Goal: Transaction & Acquisition: Purchase product/service

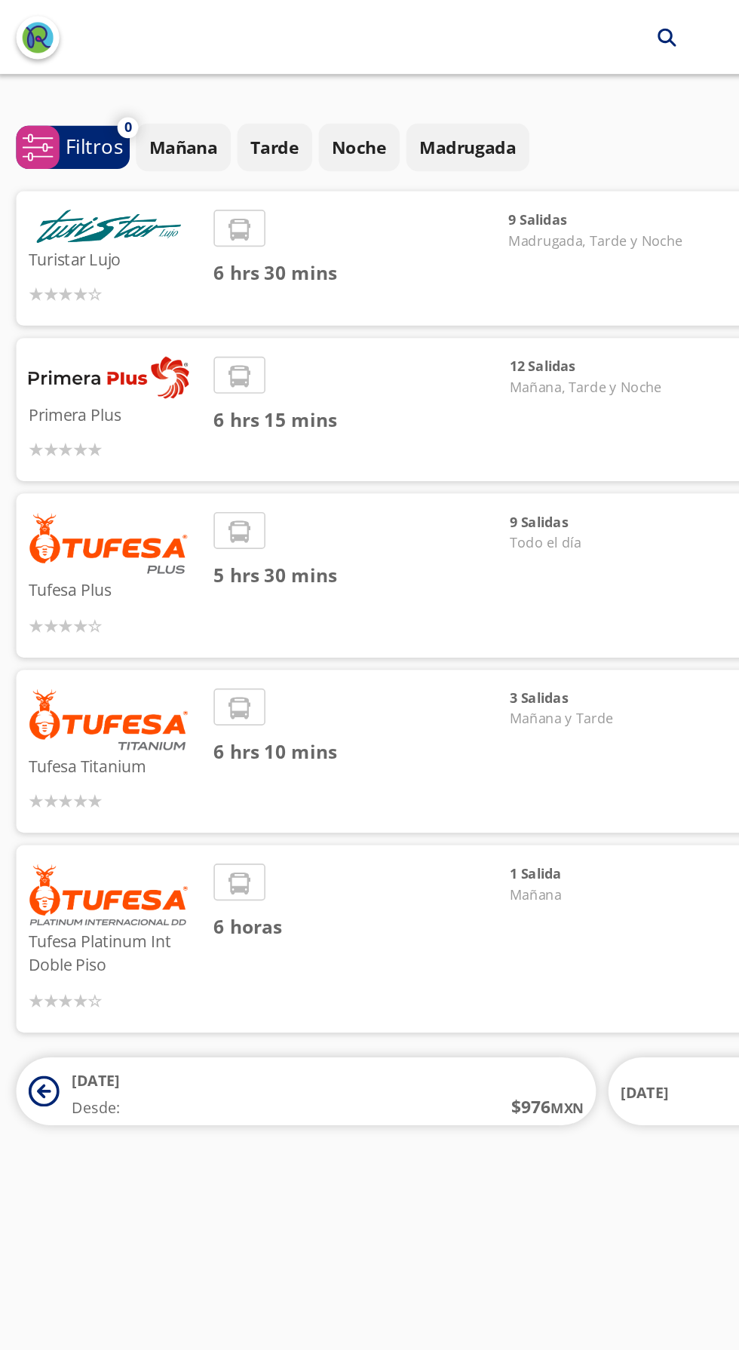
click at [361, 247] on div "12 Salidas Mañana, Tarde y Noche" at bounding box center [366, 250] width 106 height 65
click at [178, 253] on span "6 hrs 15 mins" at bounding box center [222, 256] width 181 height 17
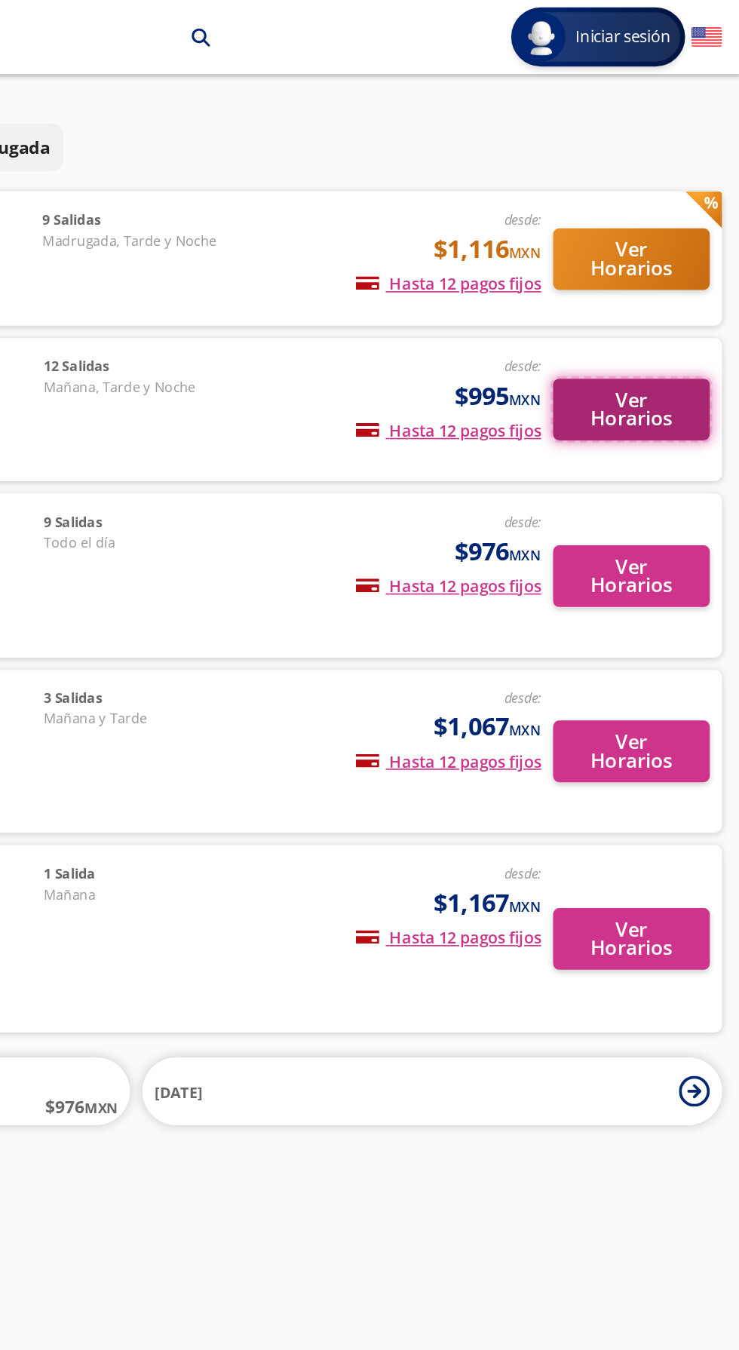
click at [679, 257] on button "Ver Horarios" at bounding box center [673, 251] width 96 height 38
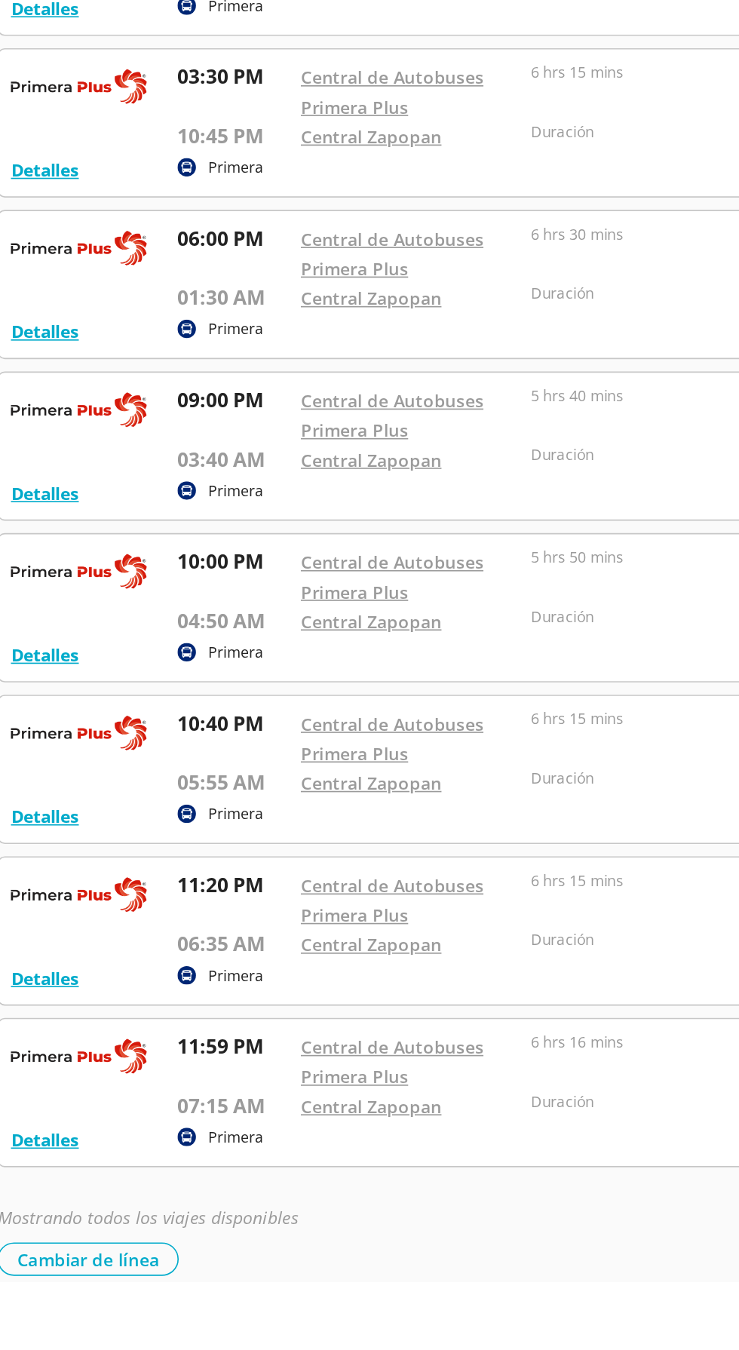
scroll to position [47, 0]
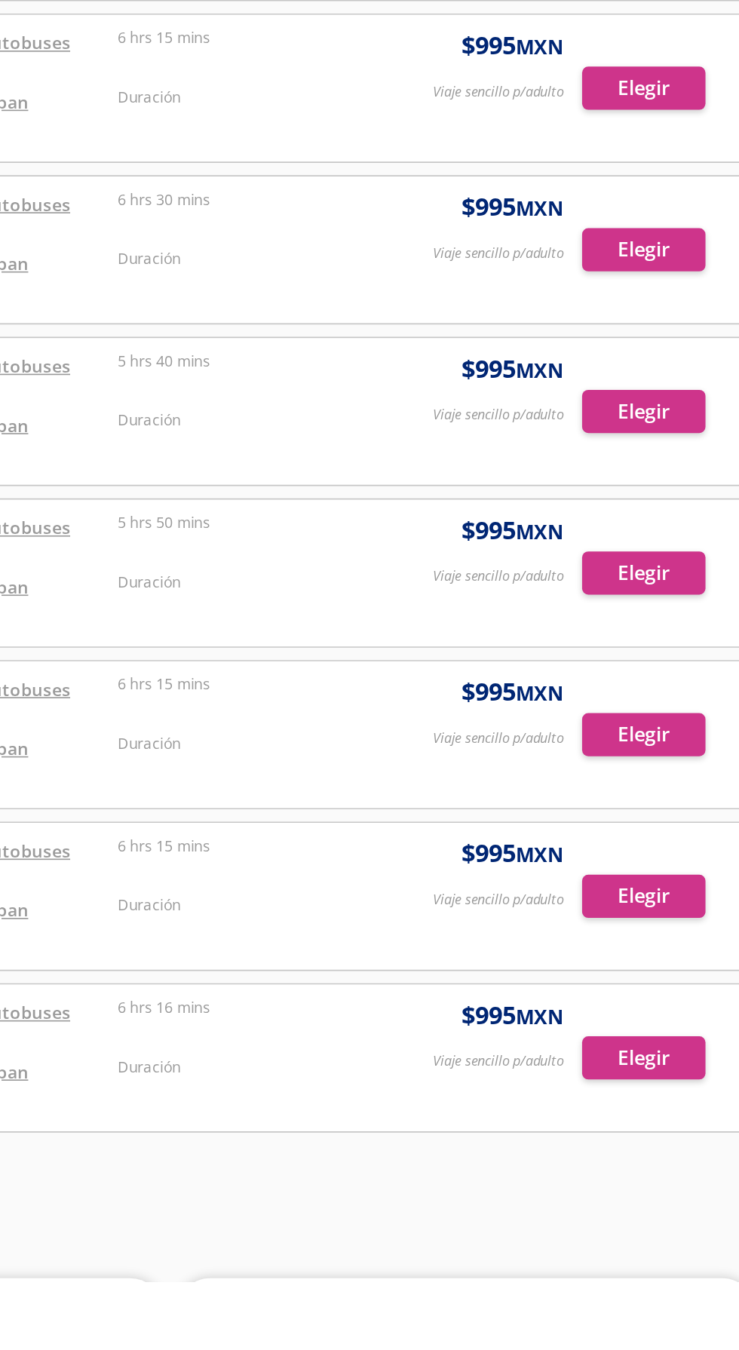
click at [662, 1208] on div at bounding box center [369, 1213] width 715 height 90
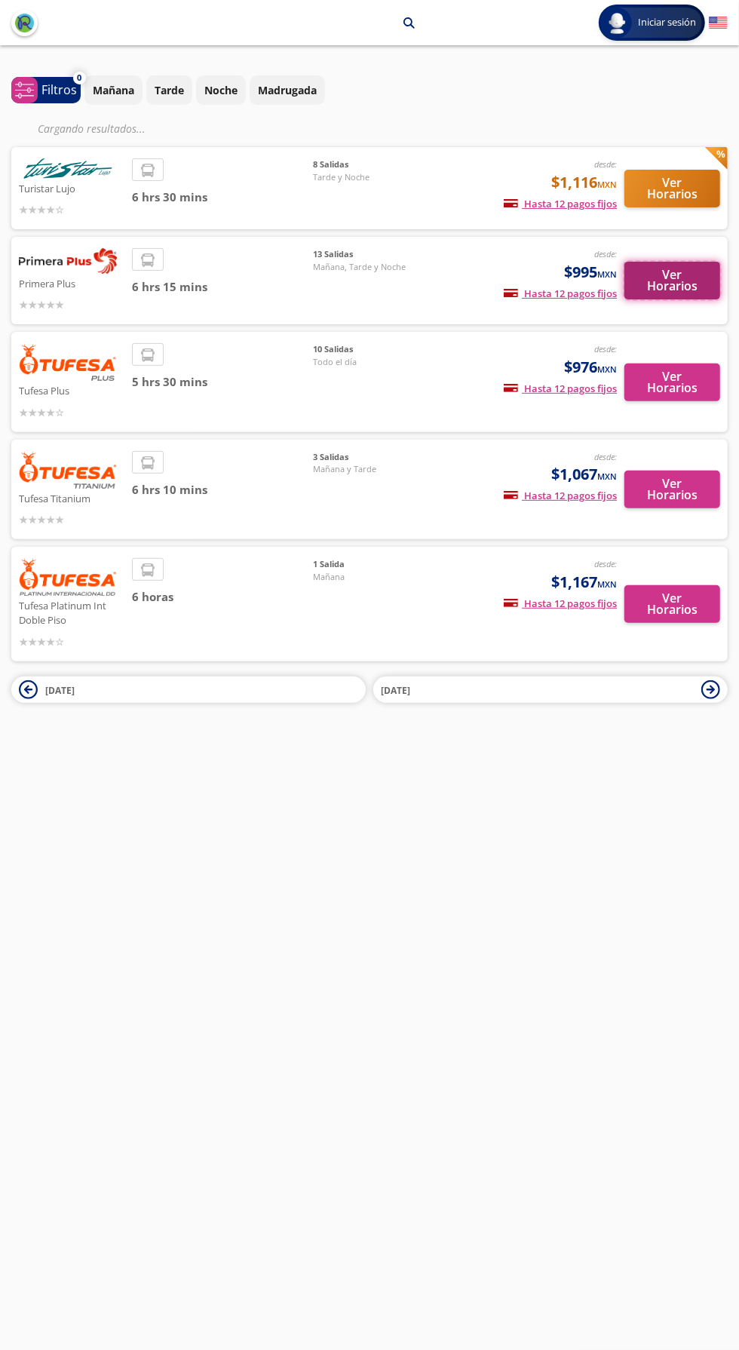
click at [681, 269] on button "Ver Horarios" at bounding box center [673, 281] width 96 height 38
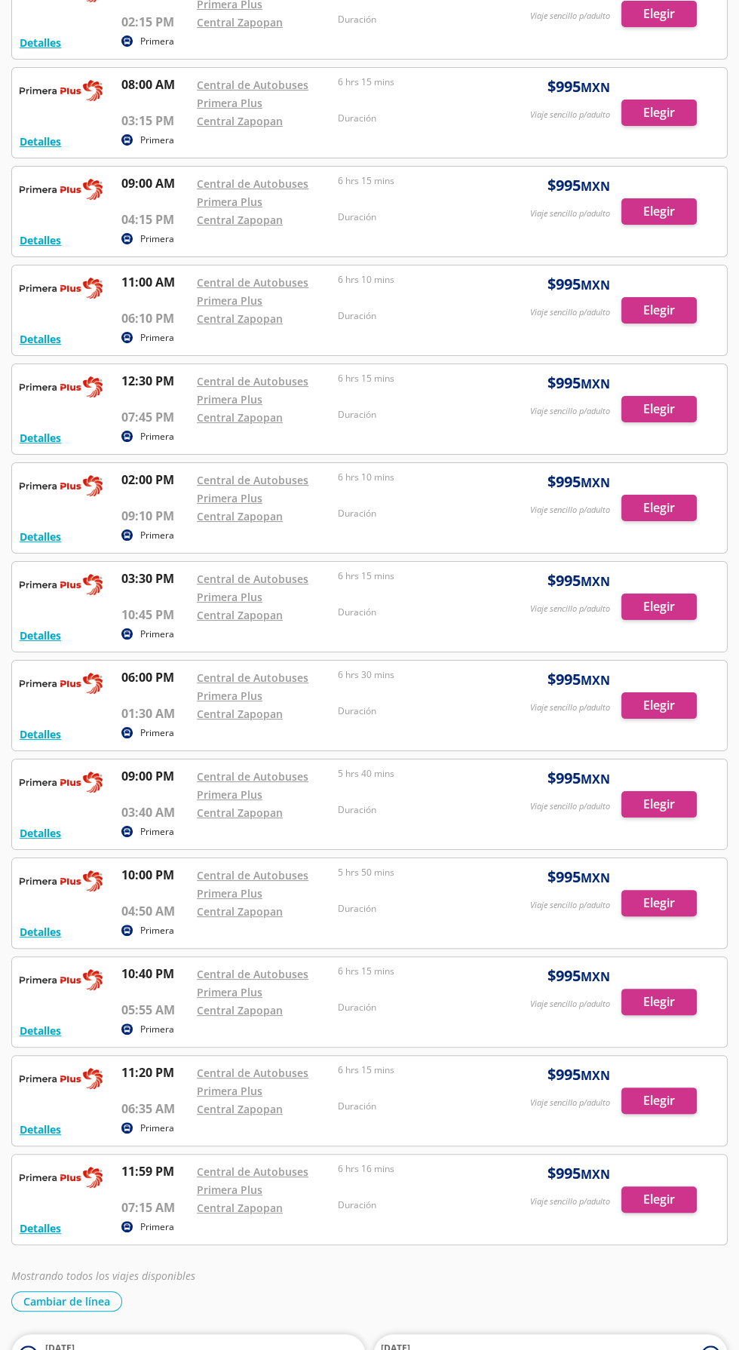
scroll to position [145, 0]
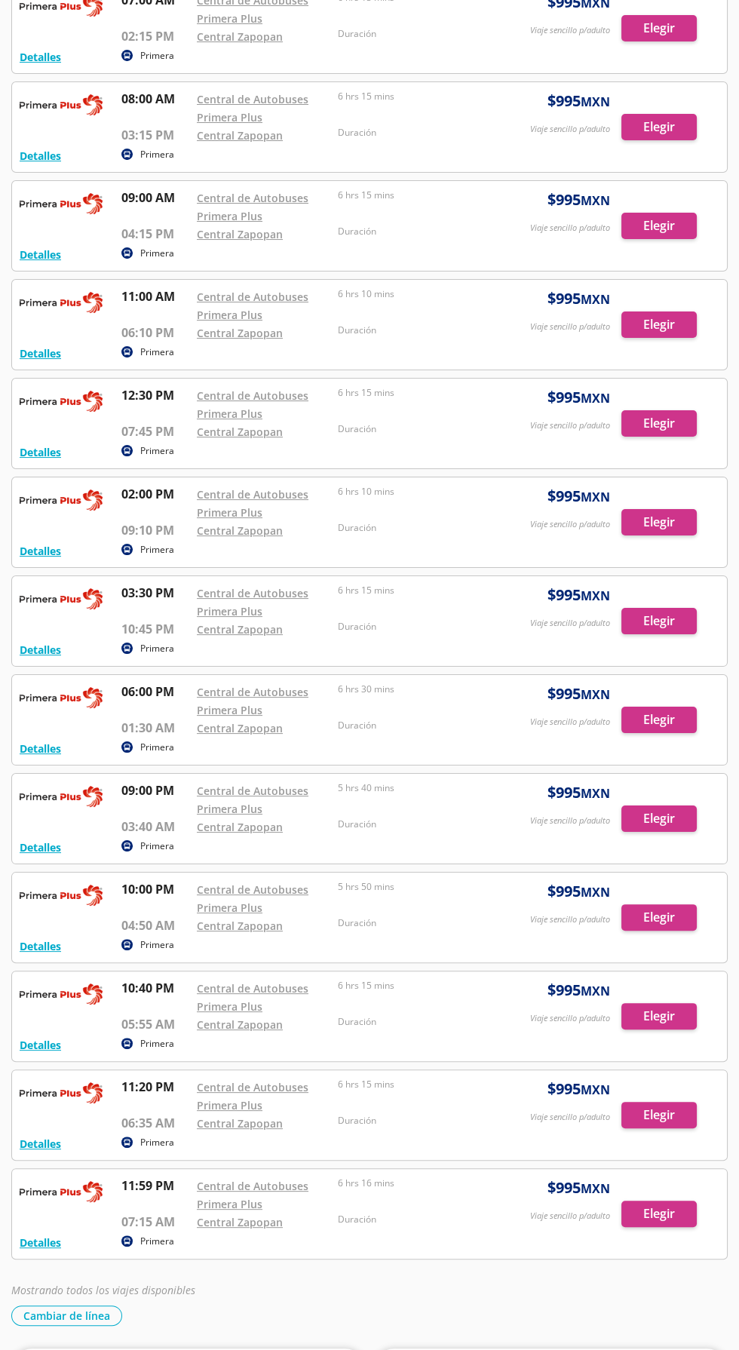
click at [317, 1213] on div "Central Zapopan" at bounding box center [264, 1222] width 134 height 18
click at [676, 1214] on div at bounding box center [369, 1214] width 715 height 90
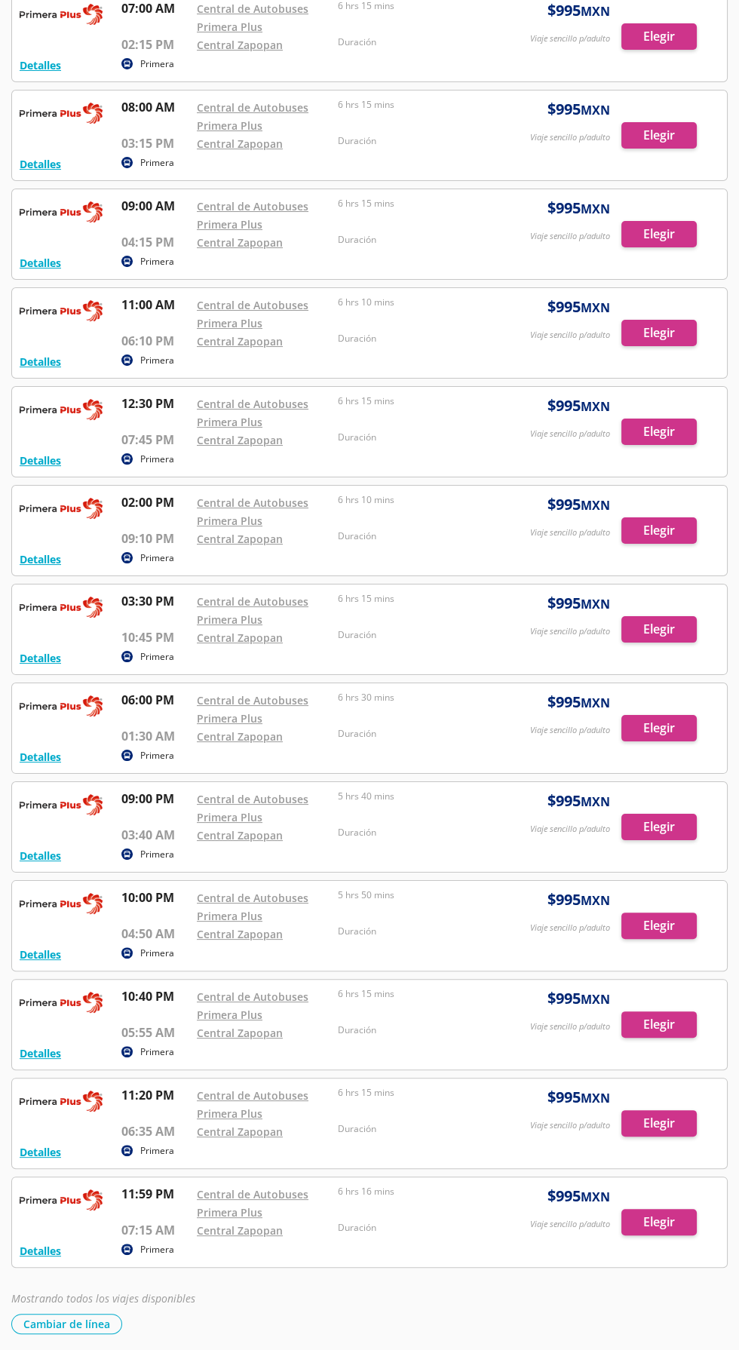
scroll to position [141, 0]
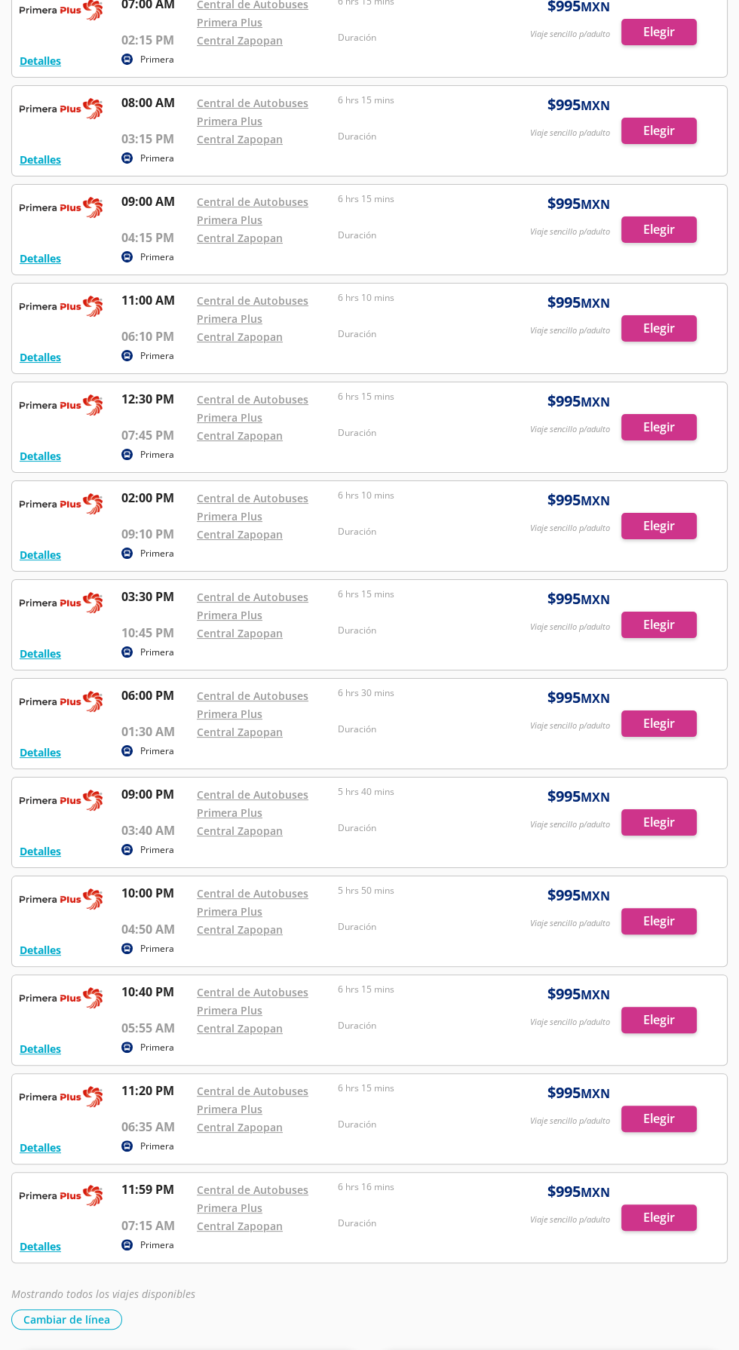
click at [675, 1117] on div at bounding box center [369, 1119] width 715 height 90
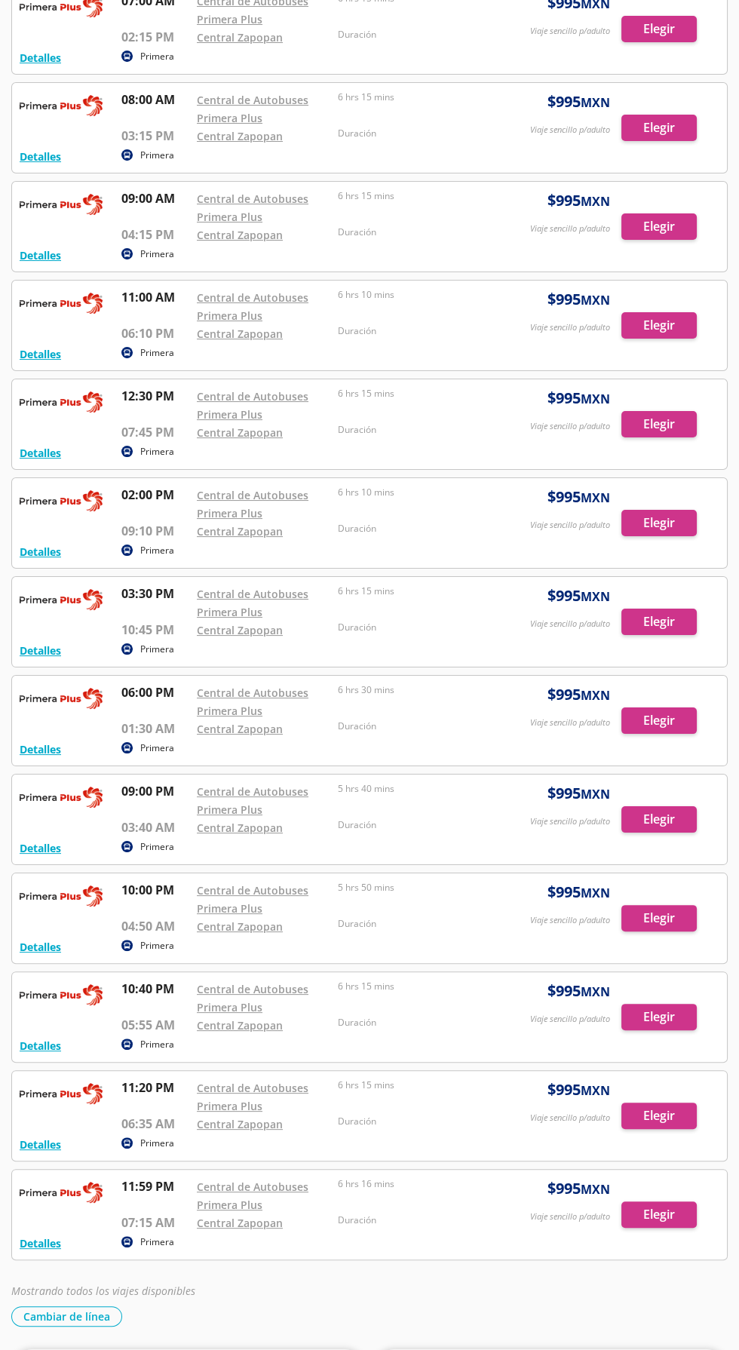
scroll to position [145, 0]
click at [656, 1111] on div at bounding box center [369, 1115] width 715 height 90
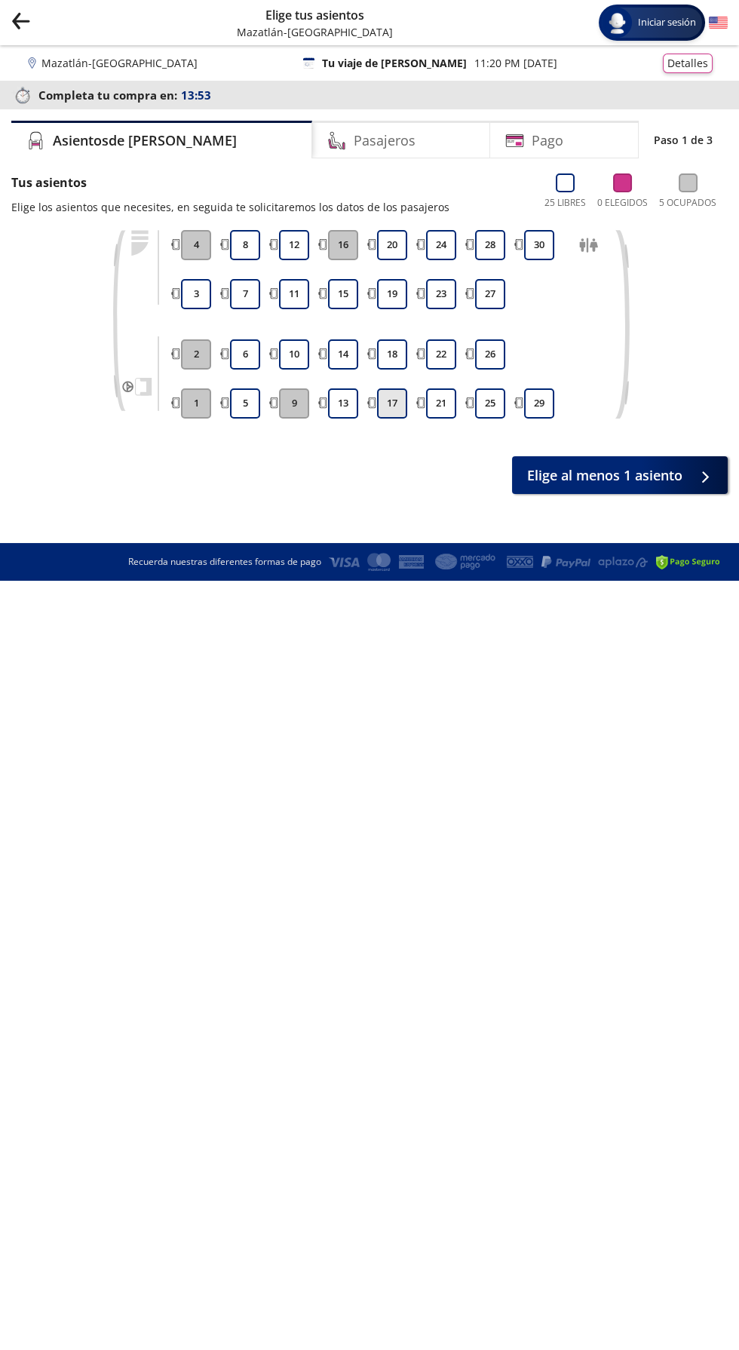
click at [391, 405] on button "17" at bounding box center [392, 403] width 30 height 30
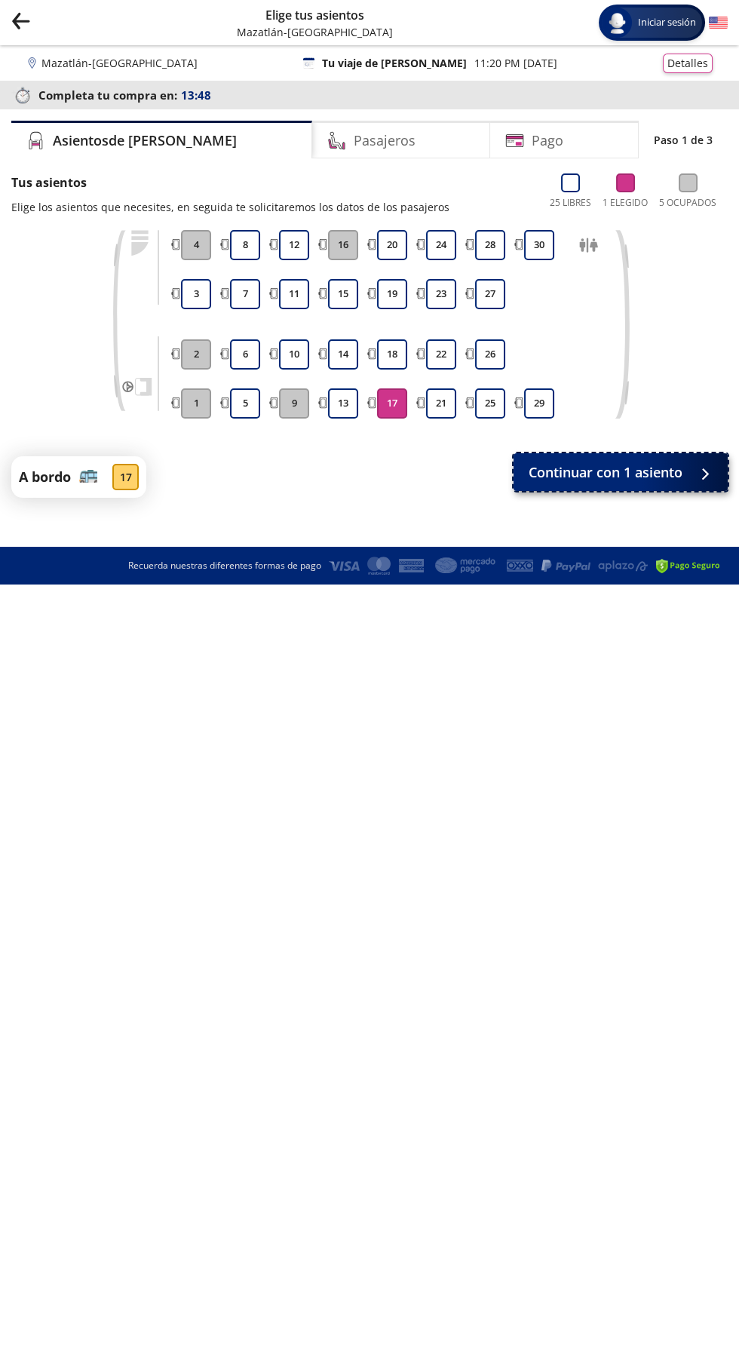
click at [677, 464] on span "Continuar con 1 asiento" at bounding box center [606, 472] width 154 height 20
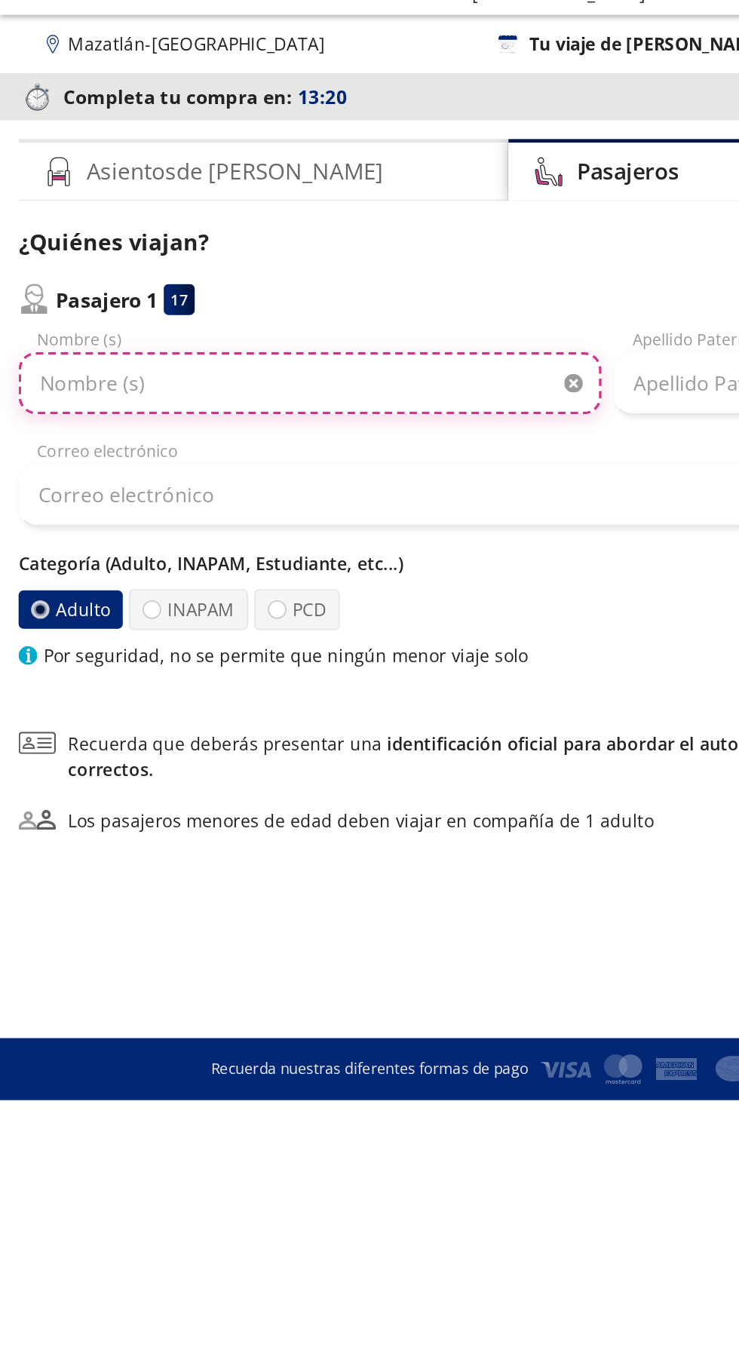
click at [116, 269] on input "Nombre (s)" at bounding box center [188, 269] width 355 height 38
type input "Karina"
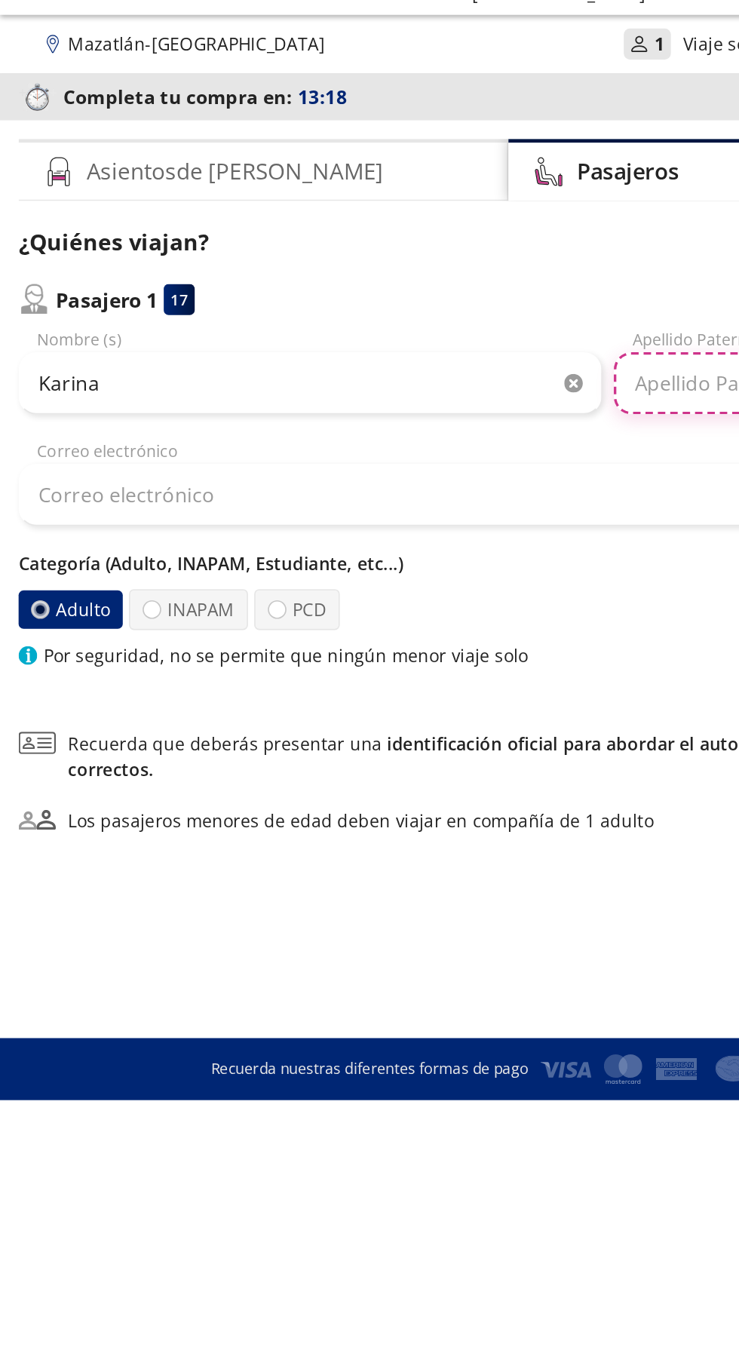
type input "[PERSON_NAME]"
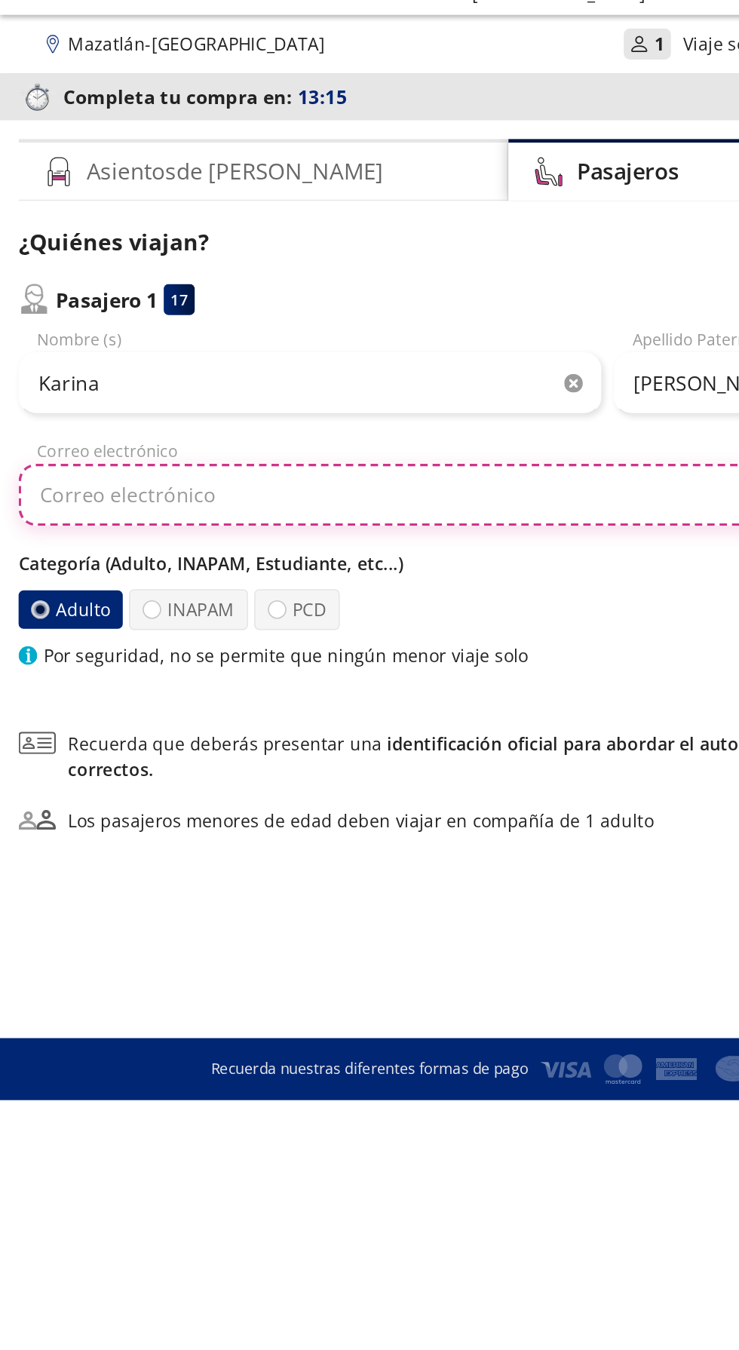
click at [334, 343] on input "Correo electrónico" at bounding box center [369, 337] width 717 height 38
type input "[EMAIL_ADDRESS][DOMAIN_NAME]"
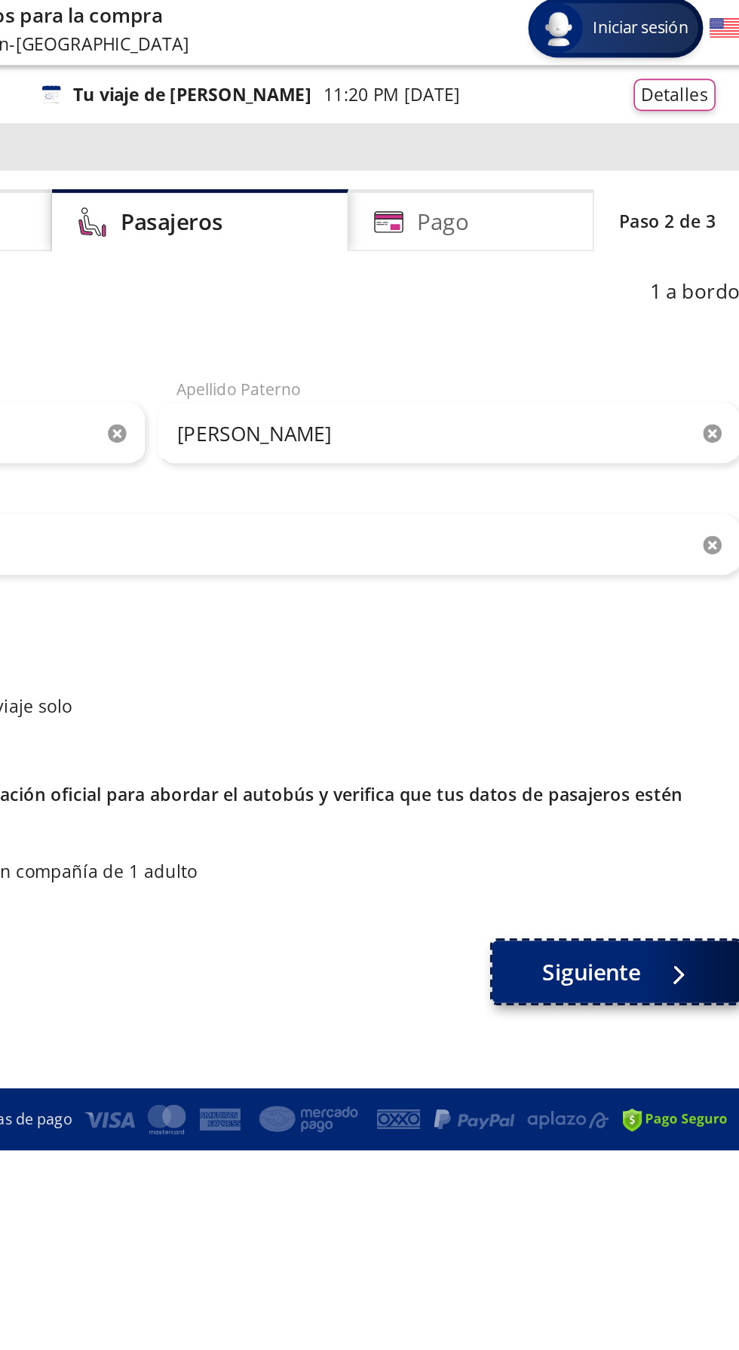
click at [641, 602] on span "Siguiente" at bounding box center [638, 597] width 60 height 20
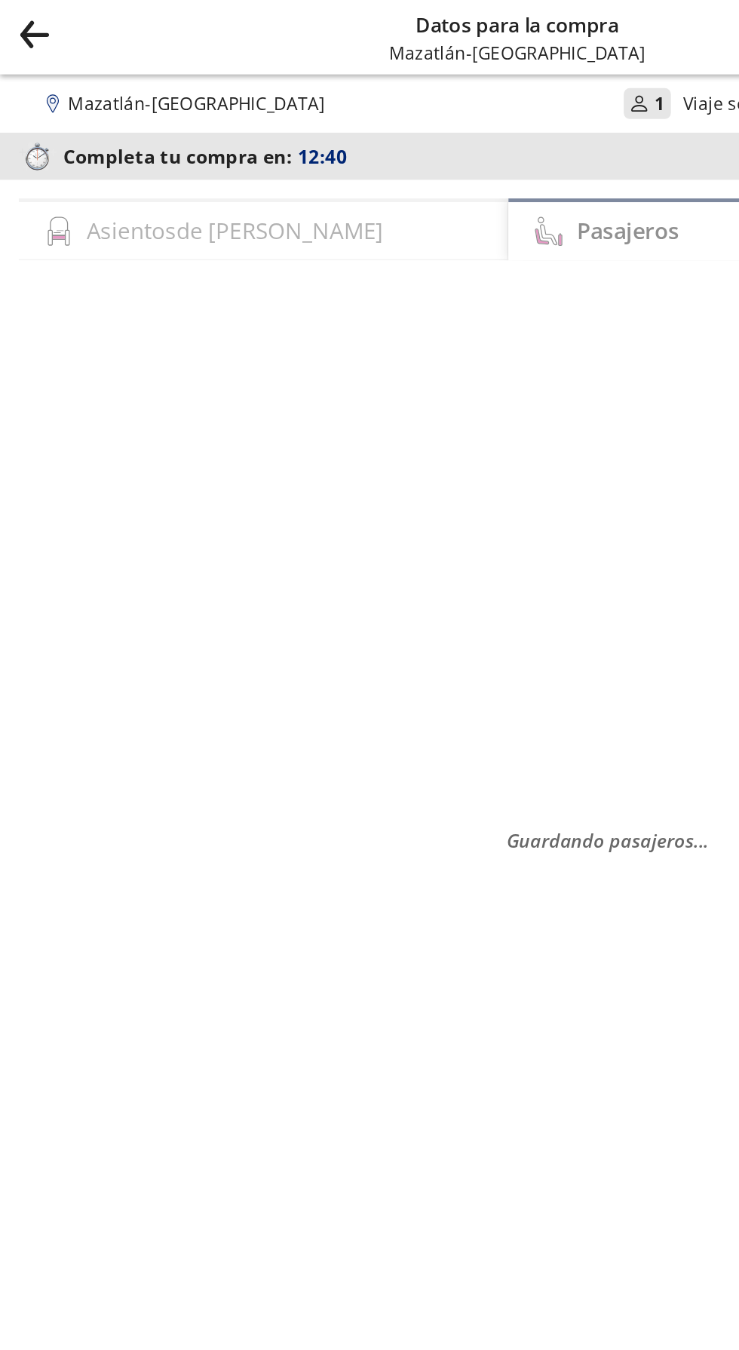
click at [150, 139] on div "Asientos de [PERSON_NAME]" at bounding box center [160, 140] width 298 height 38
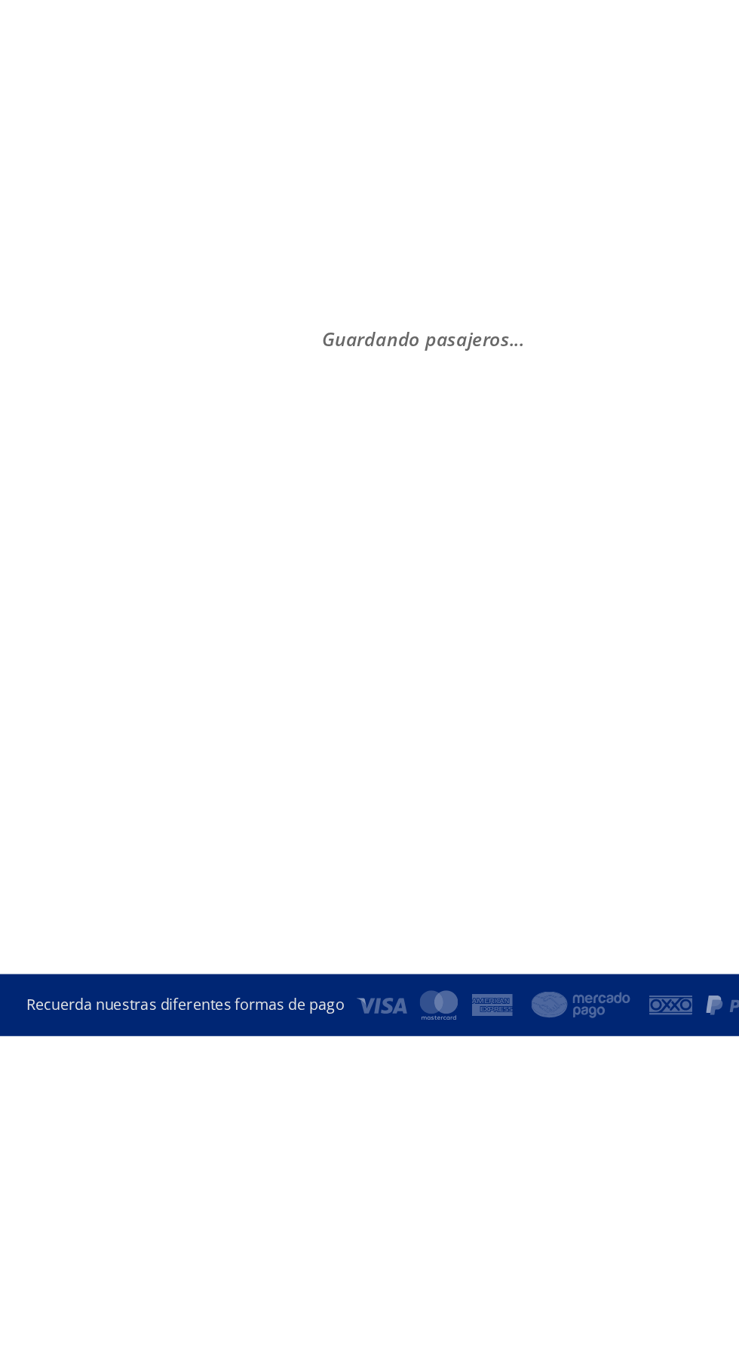
select select "MX"
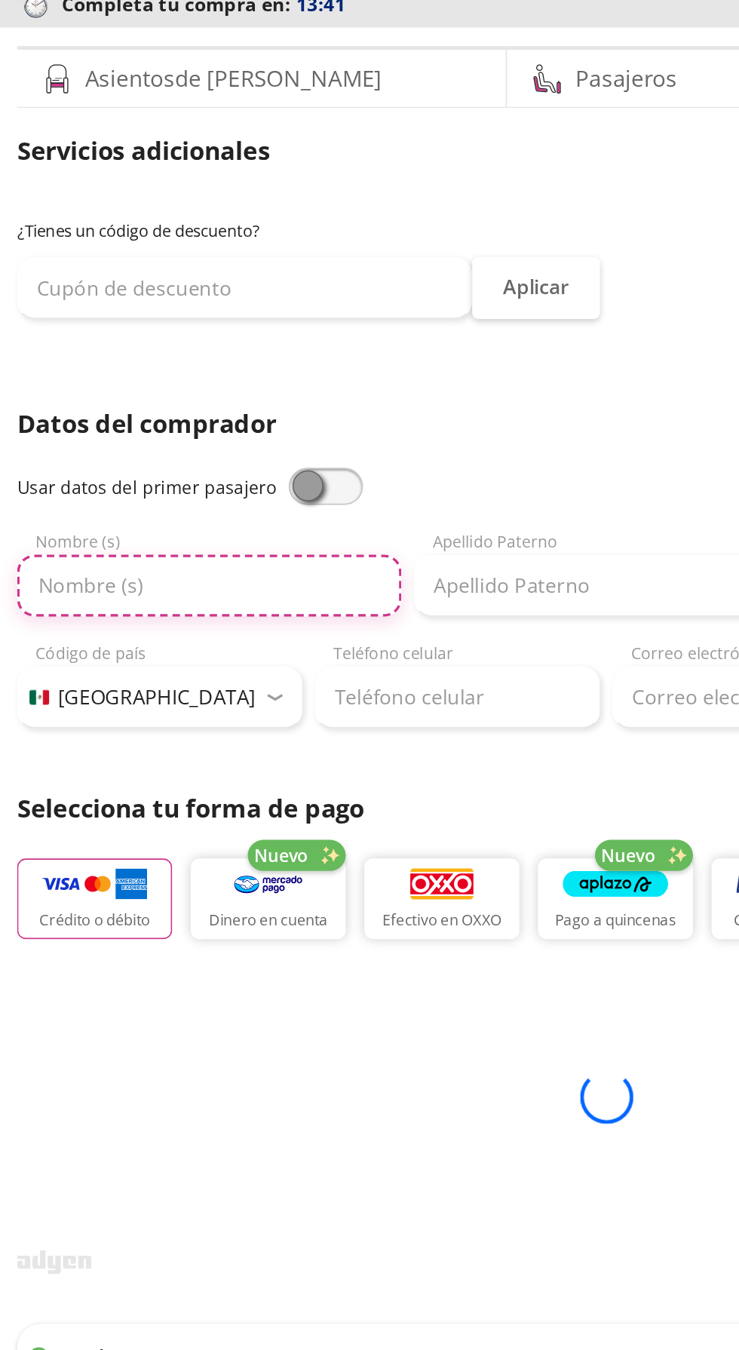
click at [178, 449] on input "Nombre (s)" at bounding box center [128, 449] width 234 height 38
type input "Karina"
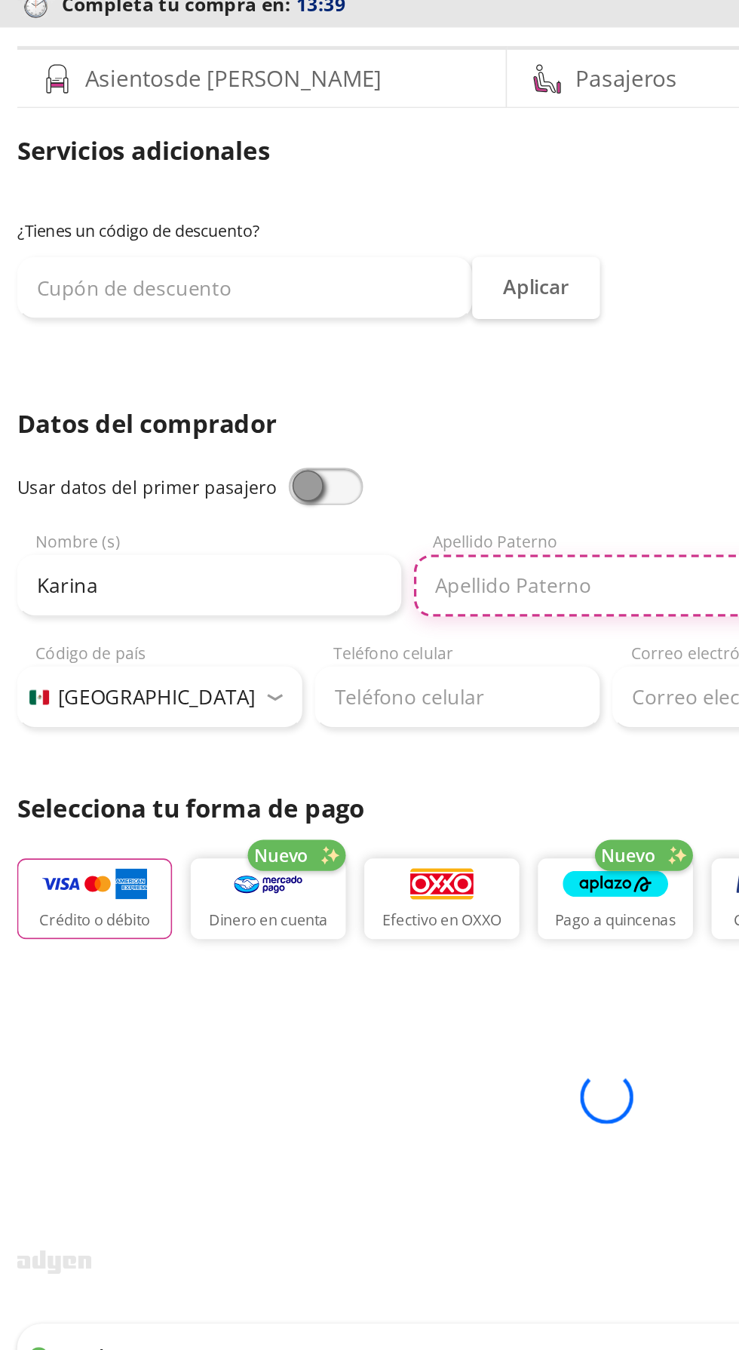
type input "[PERSON_NAME]"
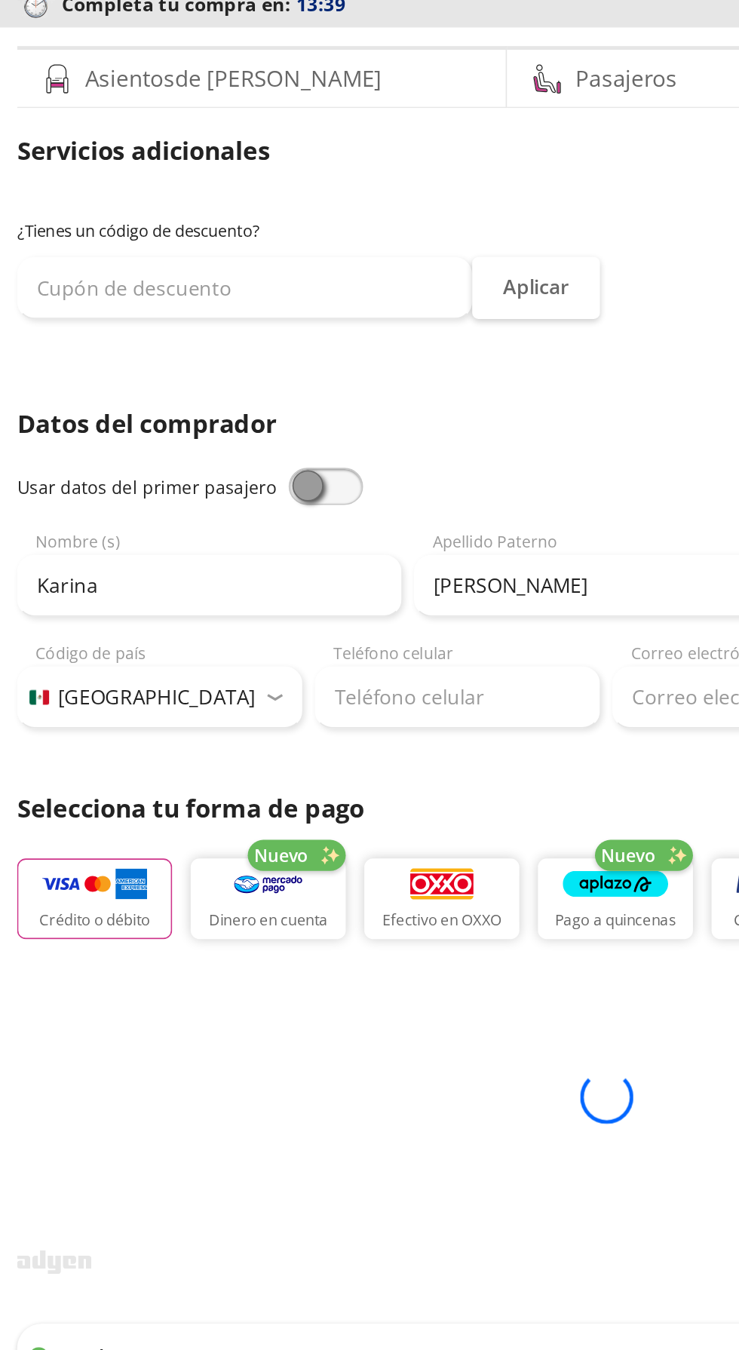
type input "[PERSON_NAME]"
click at [289, 523] on input "Teléfono celular" at bounding box center [278, 517] width 173 height 38
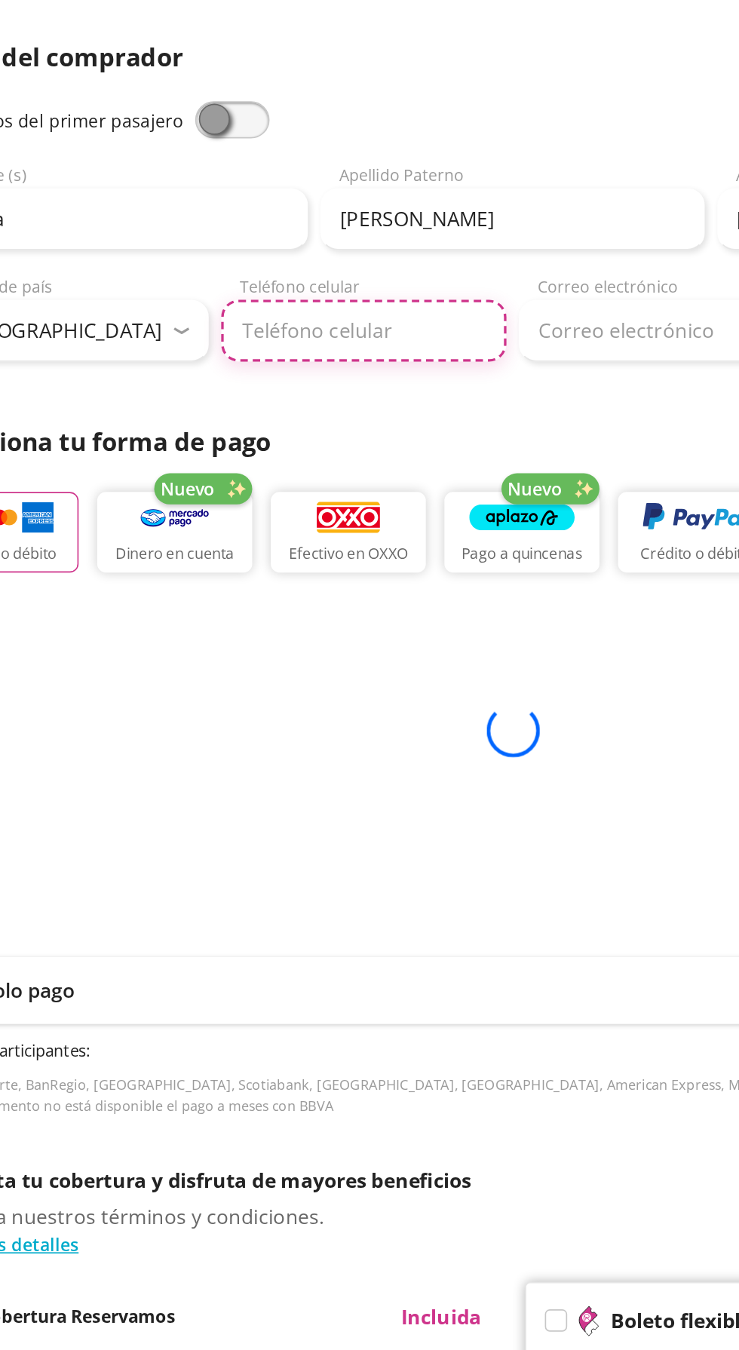
type input "[PHONE_NUMBER]"
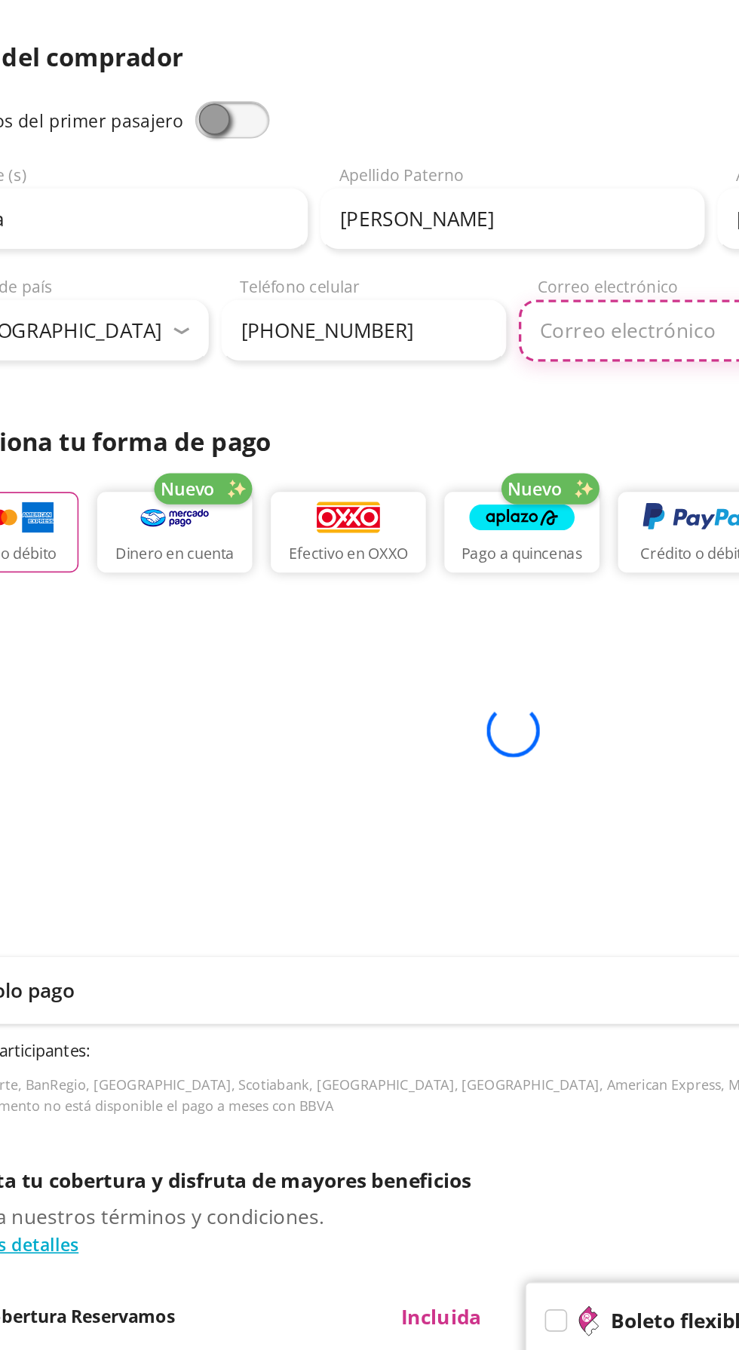
click at [468, 511] on input "Correo electrónico" at bounding box center [550, 517] width 355 height 38
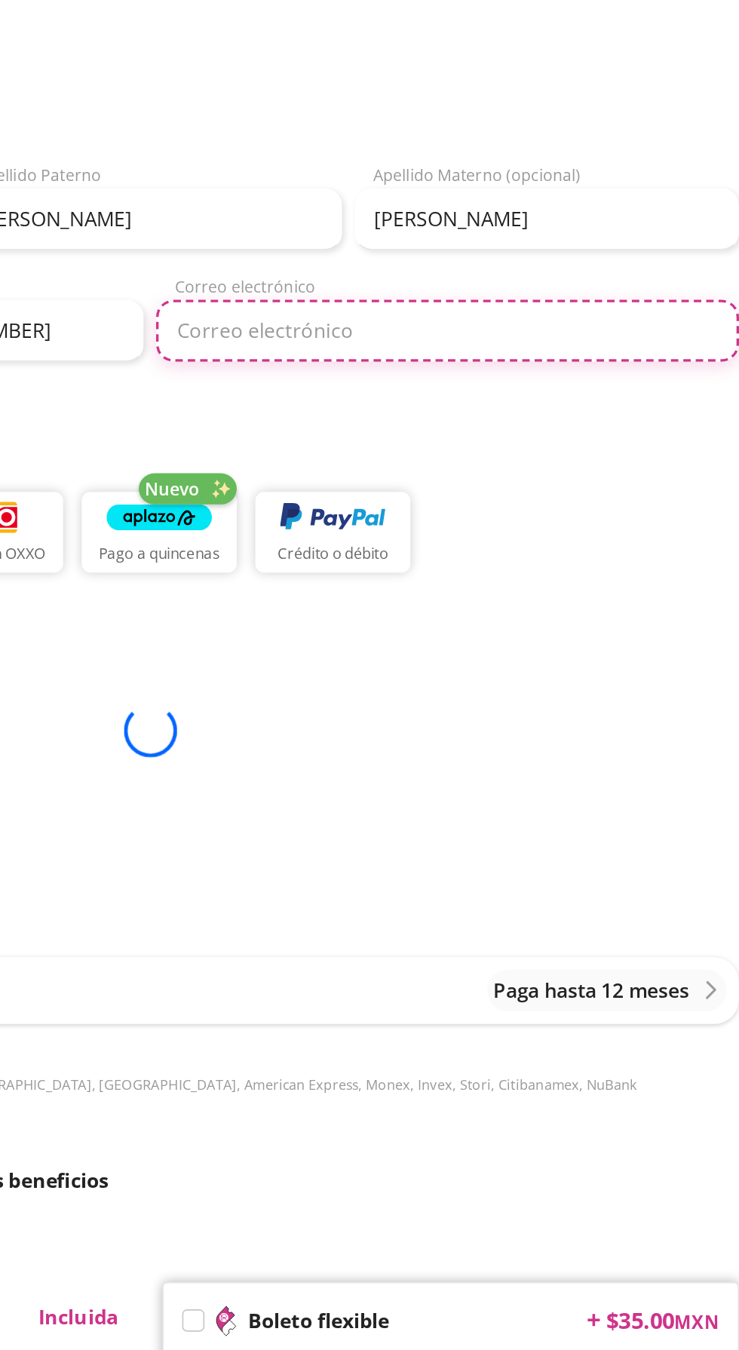
type input "[EMAIL_ADDRESS][DOMAIN_NAME]"
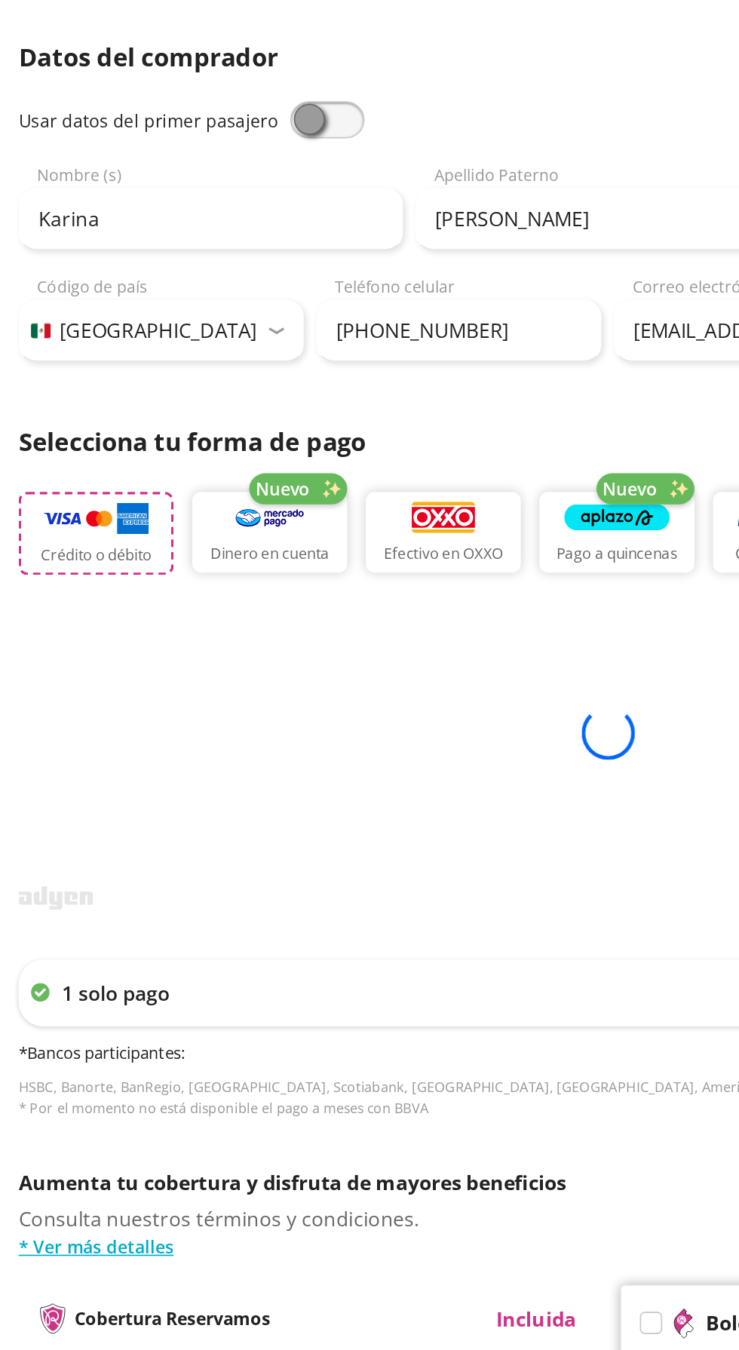
click at [63, 645] on button "Crédito o débito" at bounding box center [58, 640] width 94 height 51
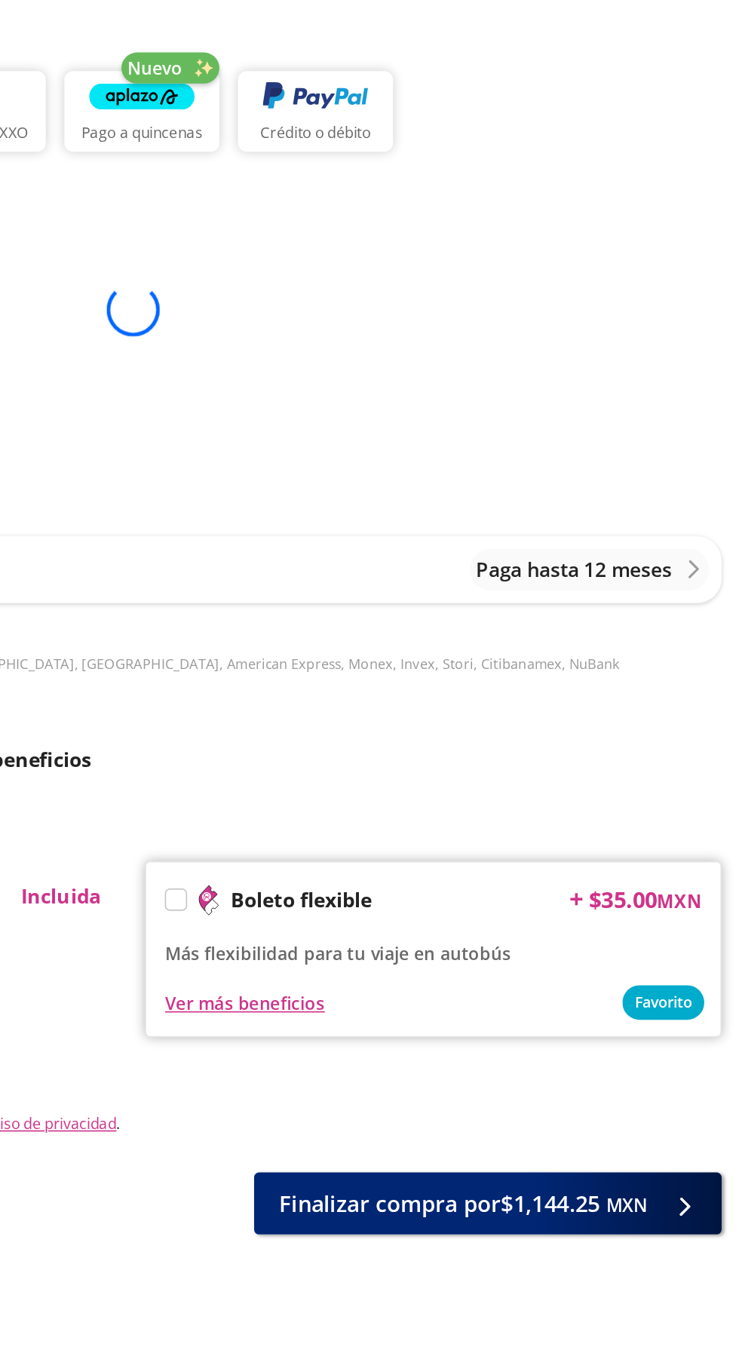
click at [398, 1122] on label at bounding box center [396, 1119] width 12 height 12
click at [398, 1122] on input "Boleto flexible" at bounding box center [395, 1121] width 10 height 10
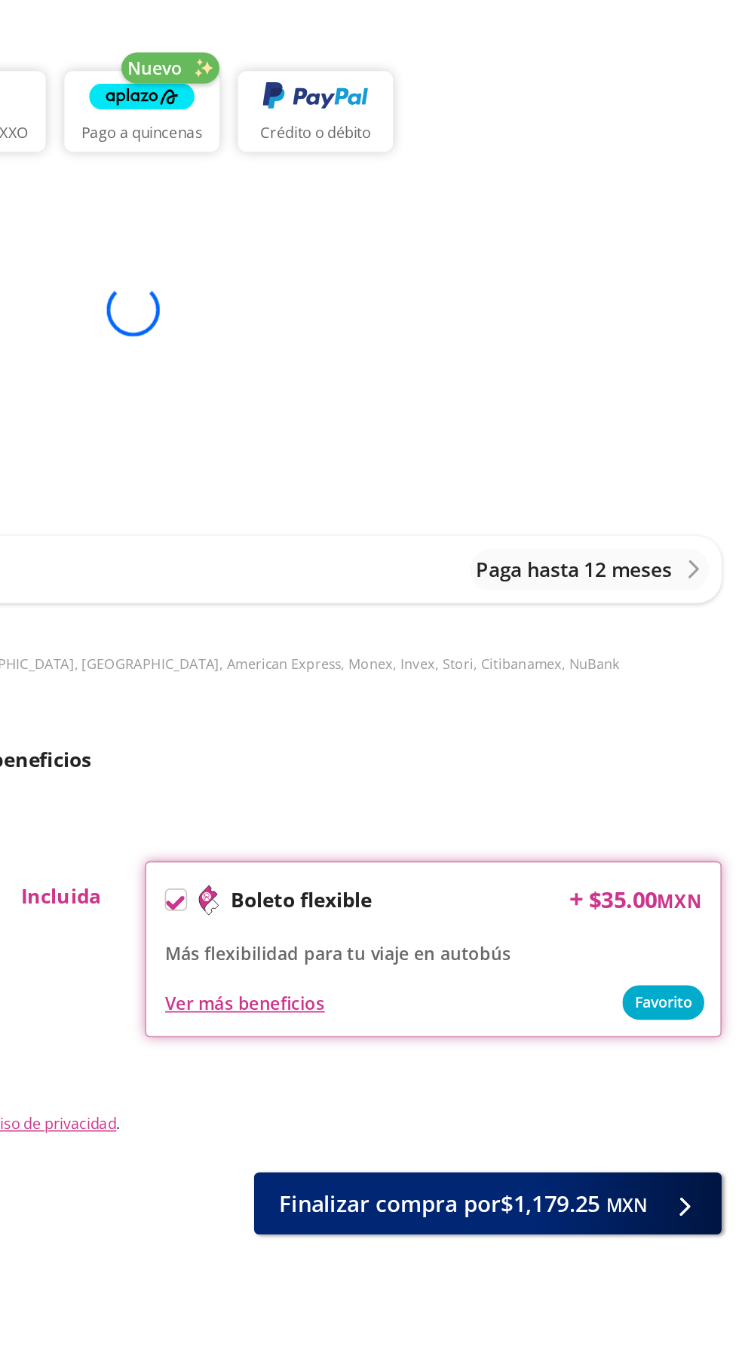
click at [395, 1120] on icon at bounding box center [395, 1120] width 11 height 8
click at [395, 1120] on input "Boleto flexible" at bounding box center [395, 1121] width 10 height 10
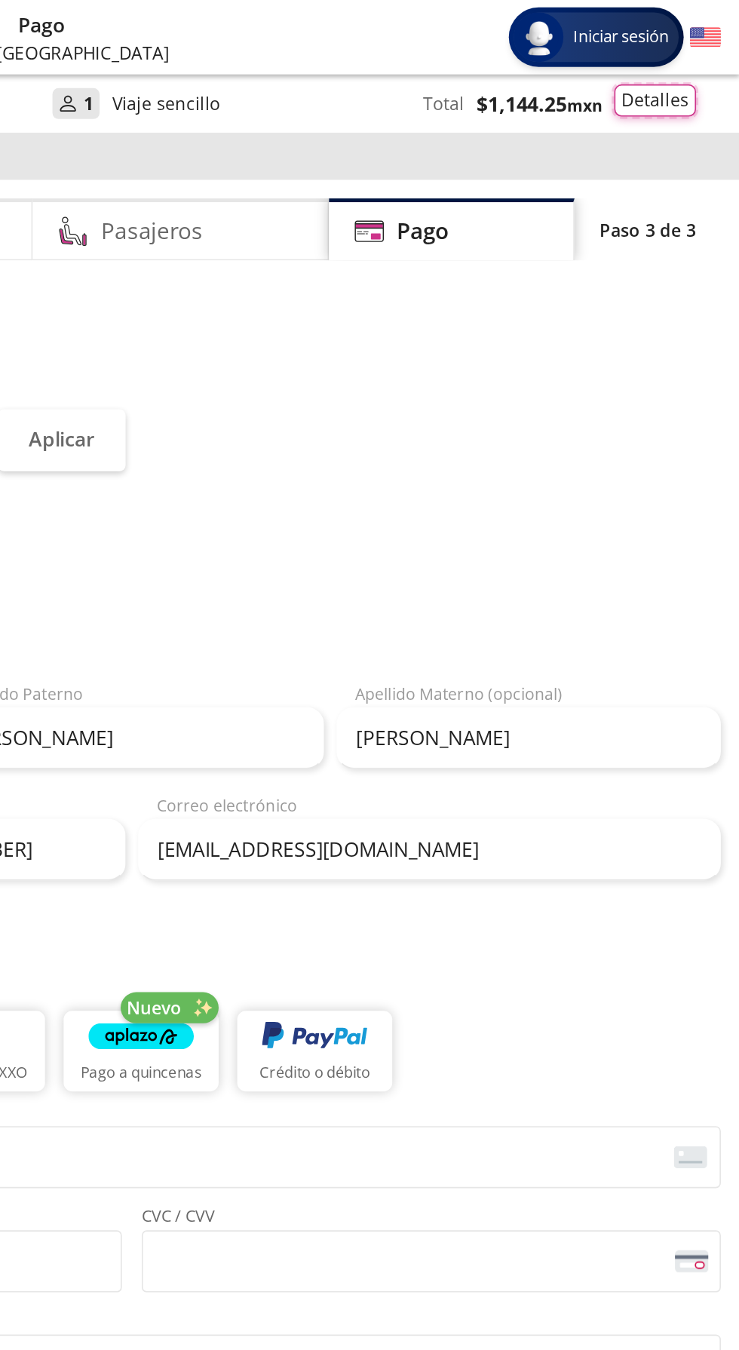
click at [698, 61] on button "Detalles" at bounding box center [688, 61] width 50 height 20
